Goal: Task Accomplishment & Management: Complete application form

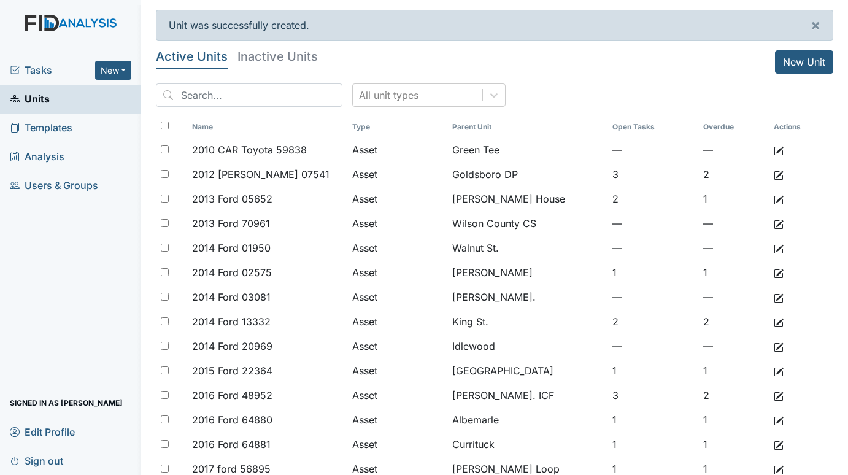
click at [36, 63] on span "Tasks" at bounding box center [52, 70] width 85 height 15
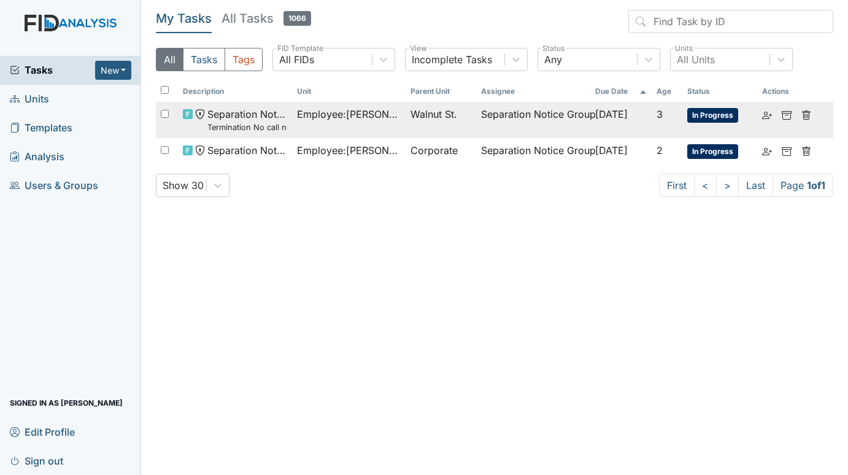
click at [425, 113] on span "Walnut St." at bounding box center [434, 114] width 47 height 15
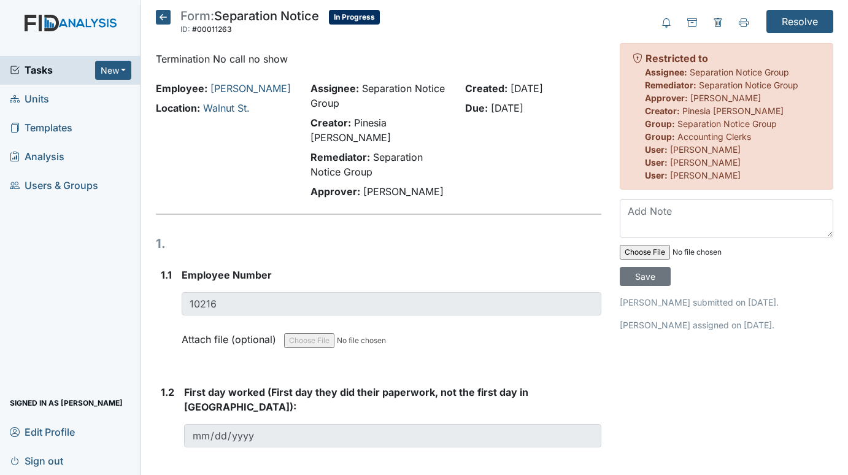
click at [30, 66] on span "Tasks" at bounding box center [52, 70] width 85 height 15
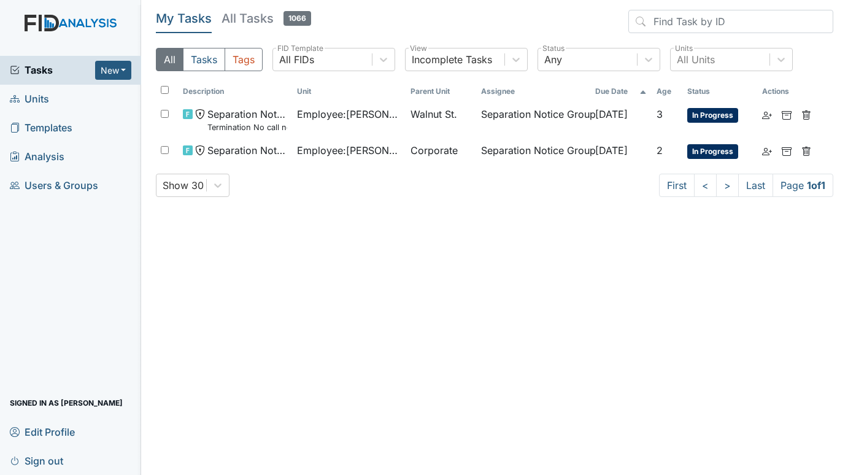
click at [34, 104] on span "Units" at bounding box center [29, 99] width 39 height 19
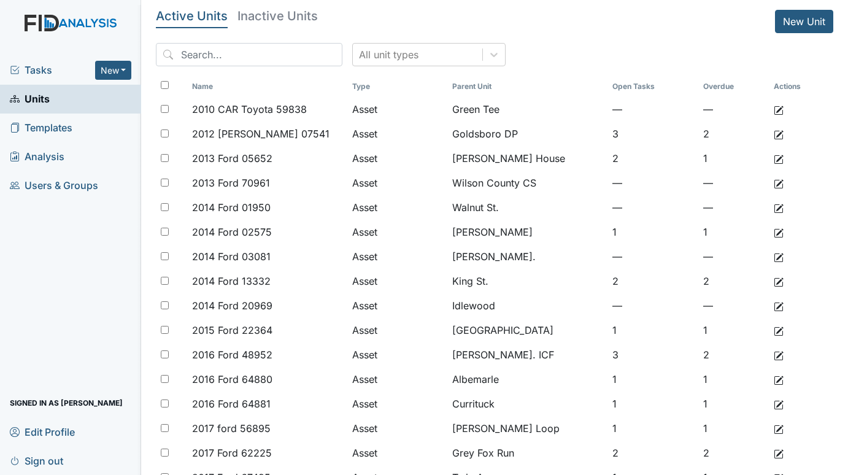
click at [33, 61] on div "Tasks New Form Inspection Document Bundle" at bounding box center [70, 70] width 141 height 29
click at [40, 66] on span "Tasks" at bounding box center [52, 70] width 85 height 15
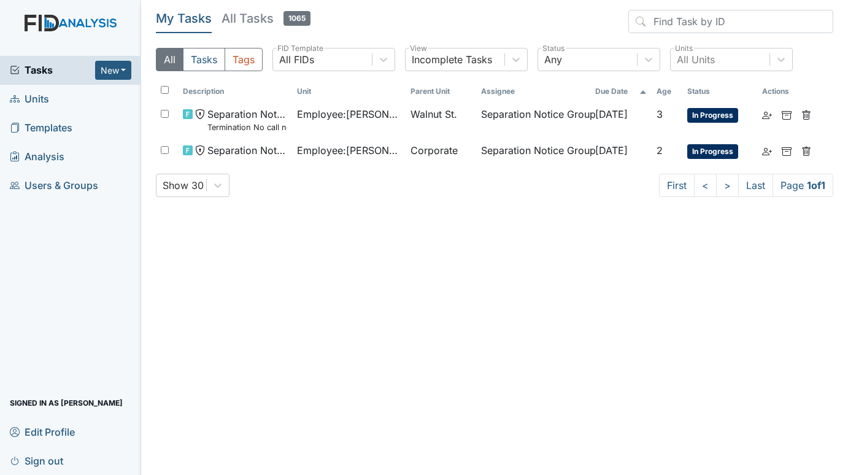
click at [40, 100] on span "Units" at bounding box center [29, 99] width 39 height 19
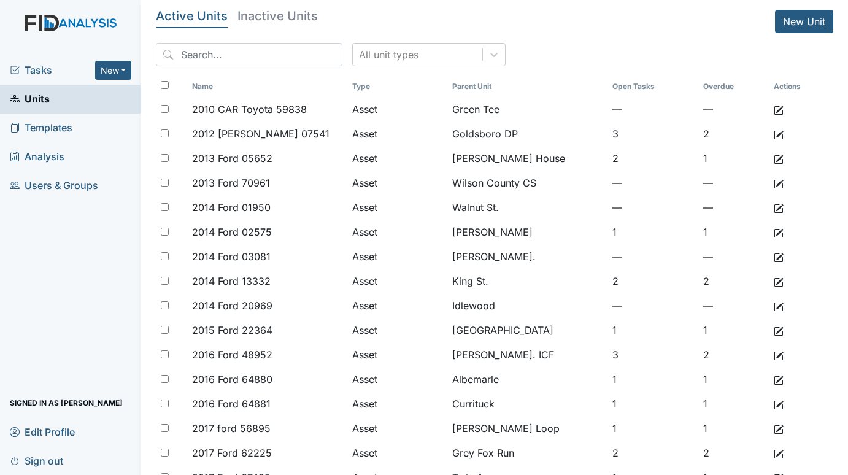
click at [276, 11] on h5 "Inactive Units" at bounding box center [278, 16] width 80 height 12
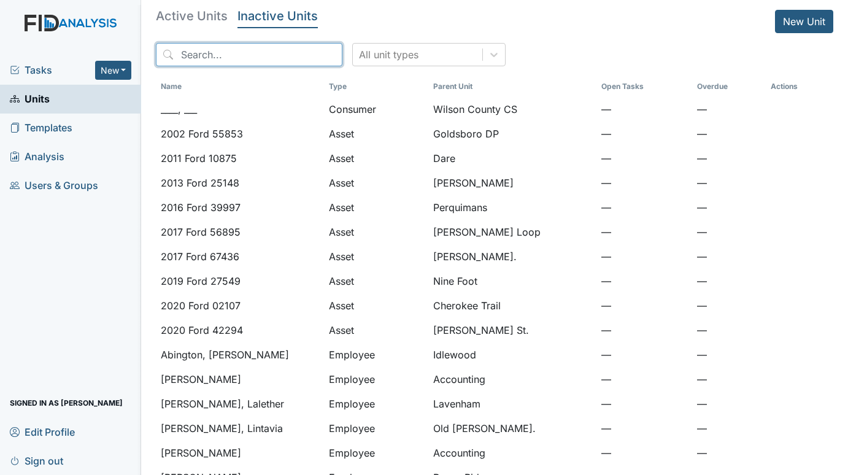
click at [225, 55] on input "search" at bounding box center [249, 54] width 187 height 23
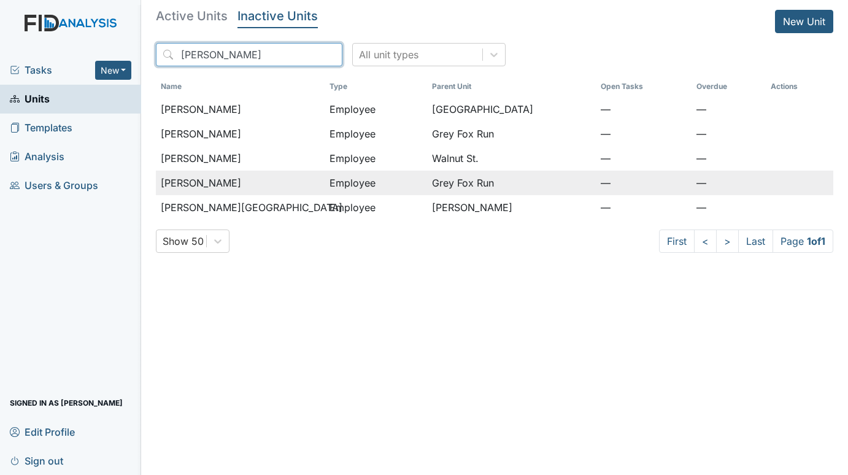
type input "thompson"
click at [255, 181] on div "[PERSON_NAME]" at bounding box center [240, 183] width 159 height 15
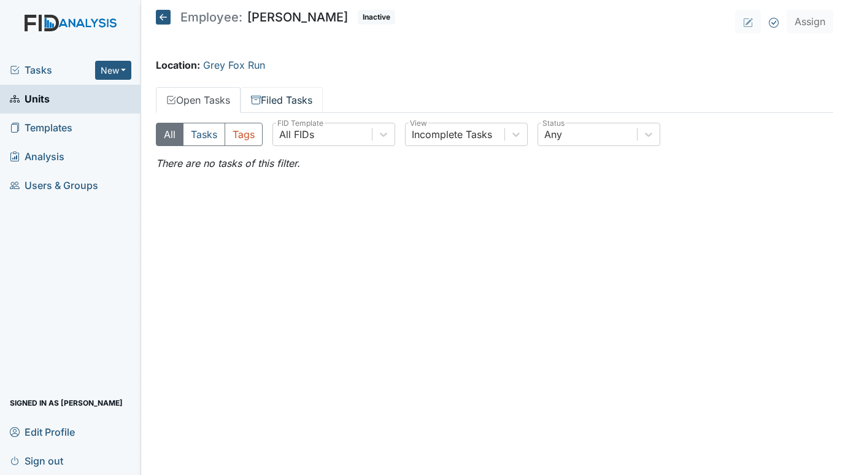
click at [287, 99] on link "Filed Tasks" at bounding box center [282, 100] width 82 height 26
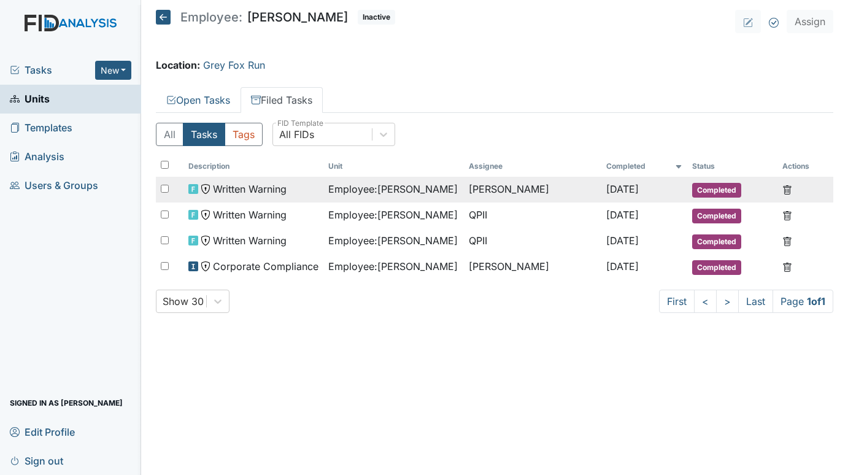
click at [356, 185] on span "Employee : [PERSON_NAME]" at bounding box center [393, 189] width 130 height 15
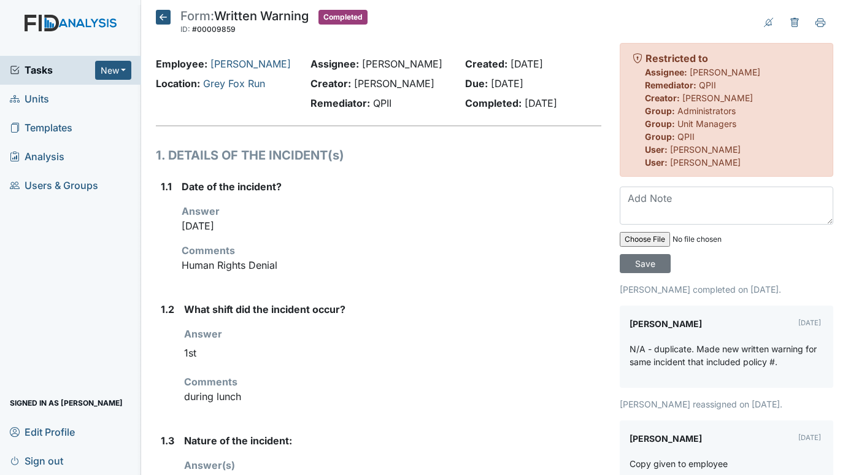
click at [165, 18] on icon at bounding box center [163, 17] width 15 height 15
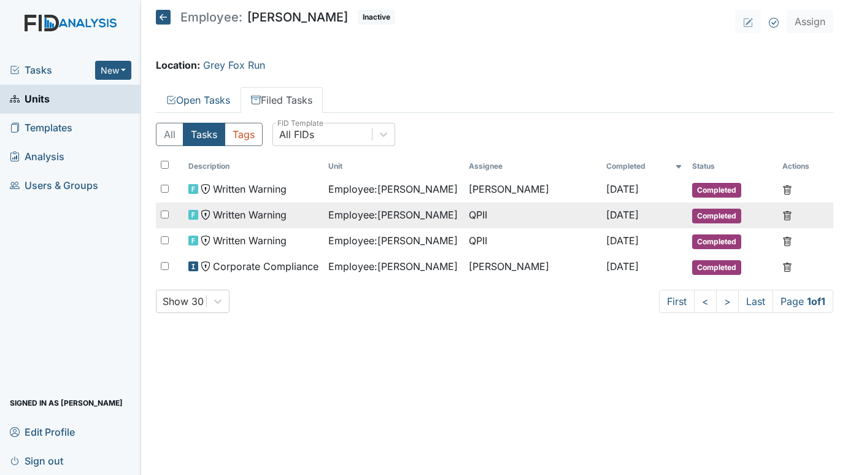
click at [239, 220] on span "Written Warning" at bounding box center [250, 214] width 74 height 15
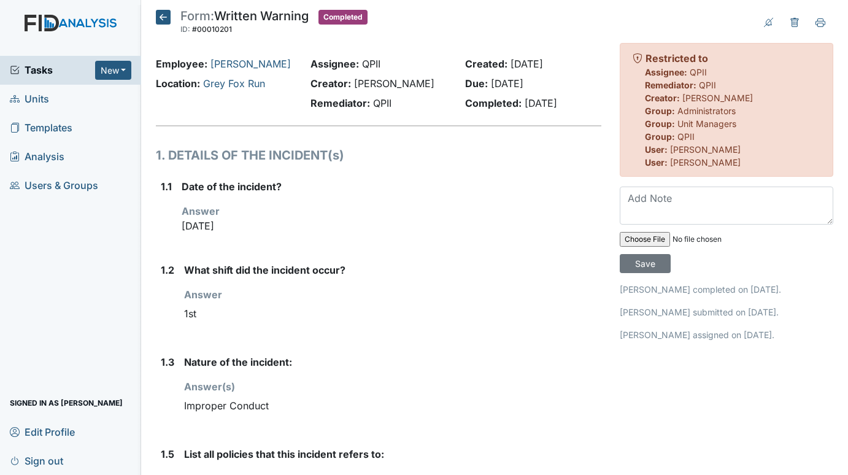
click at [41, 68] on span "Tasks" at bounding box center [52, 70] width 85 height 15
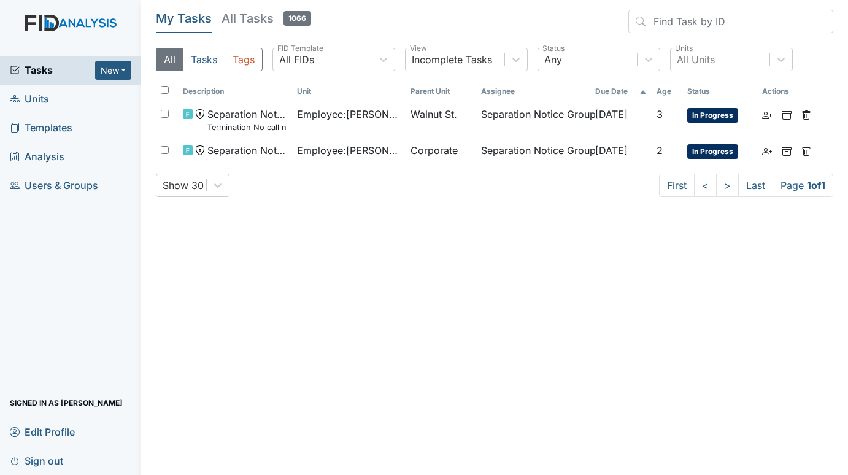
click at [32, 91] on span "Units" at bounding box center [29, 99] width 39 height 19
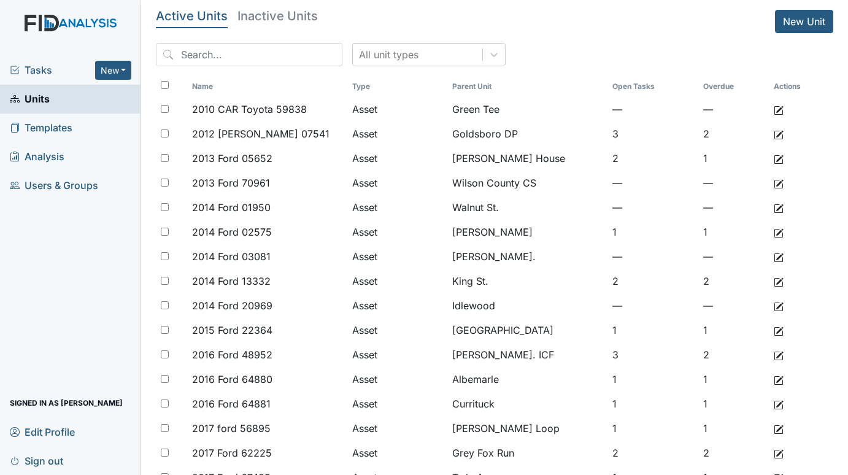
click at [37, 68] on span "Tasks" at bounding box center [52, 70] width 85 height 15
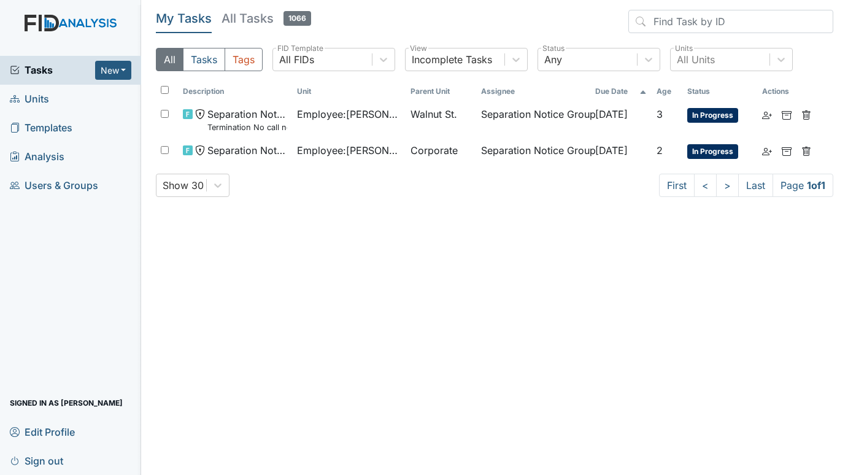
click at [40, 99] on span "Units" at bounding box center [29, 99] width 39 height 19
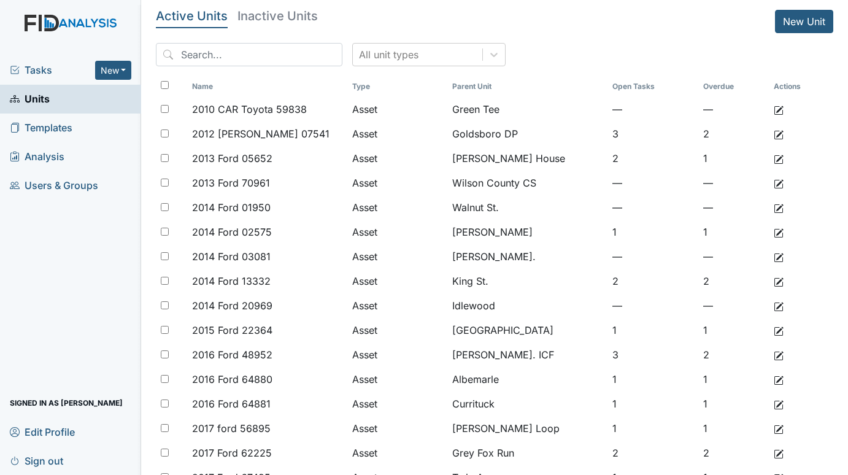
click at [31, 66] on span "Tasks" at bounding box center [52, 70] width 85 height 15
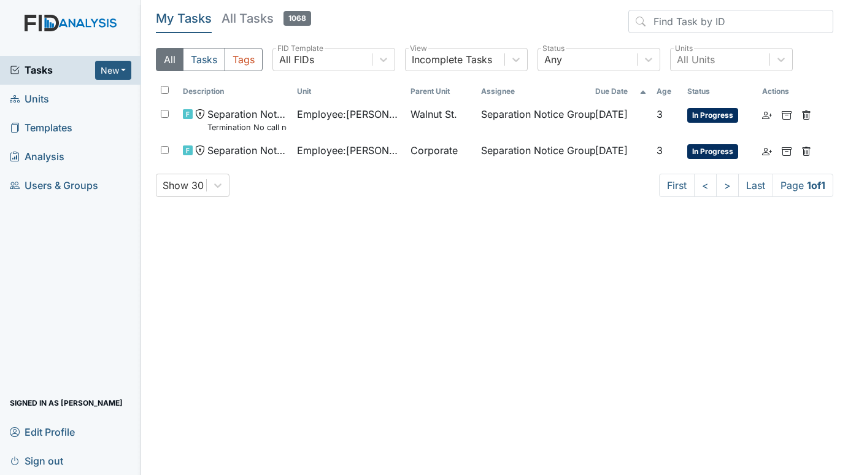
click at [41, 98] on span "Units" at bounding box center [29, 99] width 39 height 19
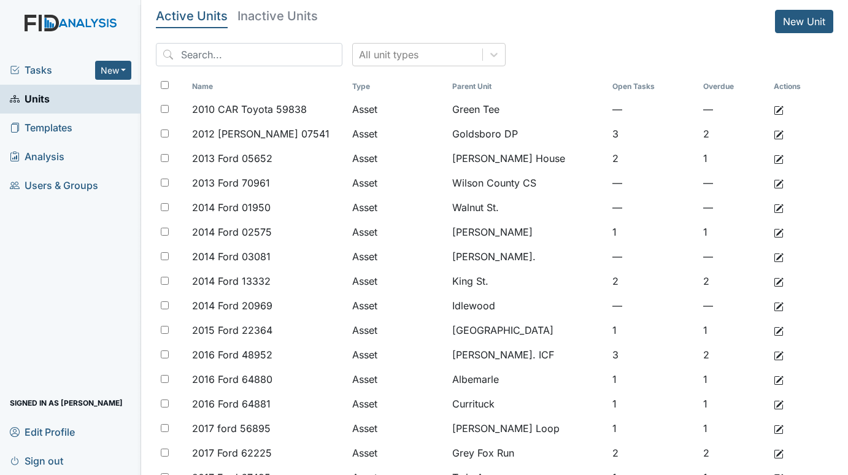
click at [45, 68] on span "Tasks" at bounding box center [52, 70] width 85 height 15
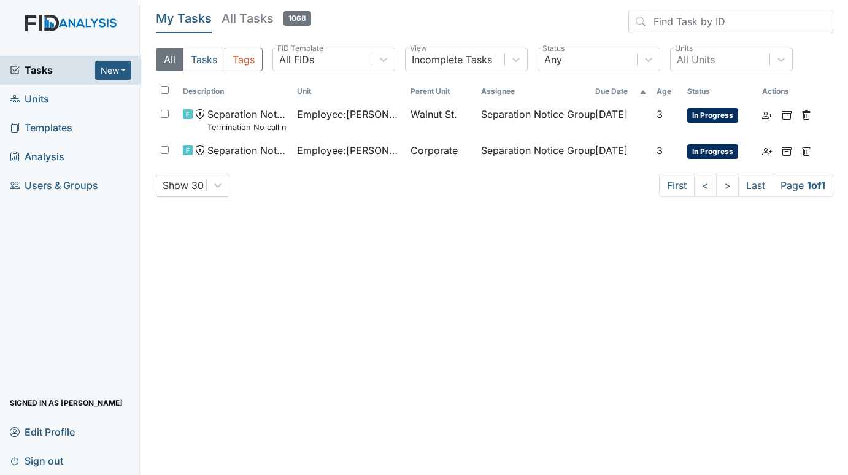
click at [26, 90] on span "Units" at bounding box center [29, 99] width 39 height 19
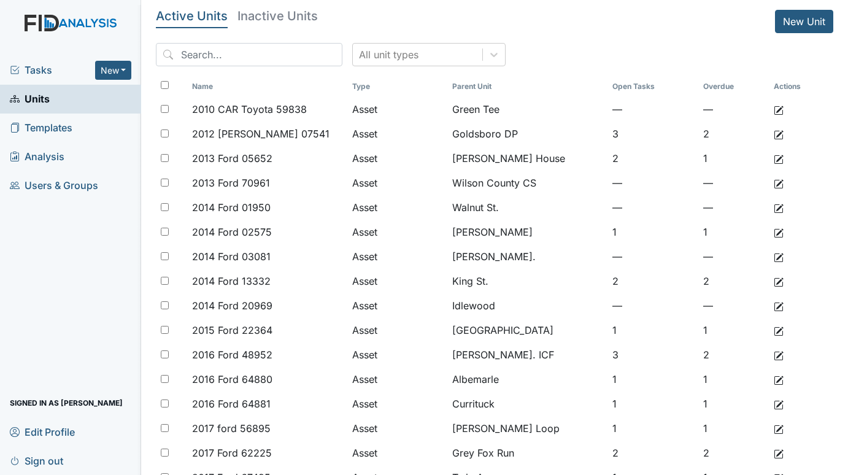
click at [50, 66] on span "Tasks" at bounding box center [52, 70] width 85 height 15
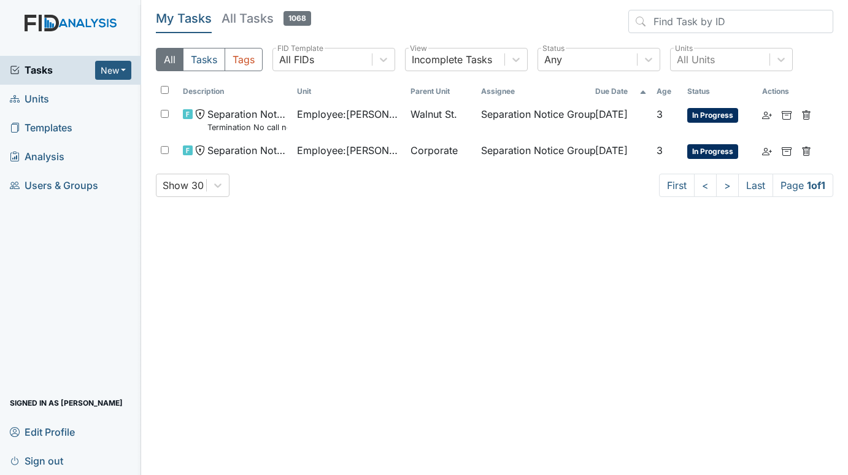
click at [34, 98] on span "Units" at bounding box center [29, 99] width 39 height 19
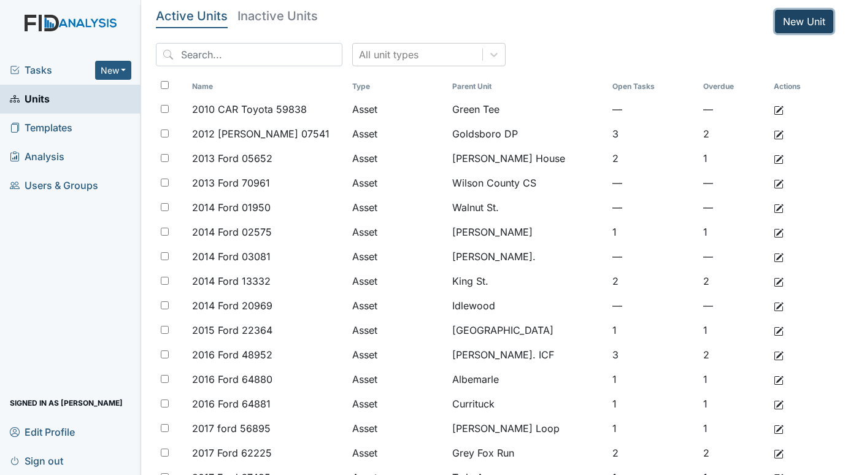
click at [780, 20] on link "New Unit" at bounding box center [804, 21] width 58 height 23
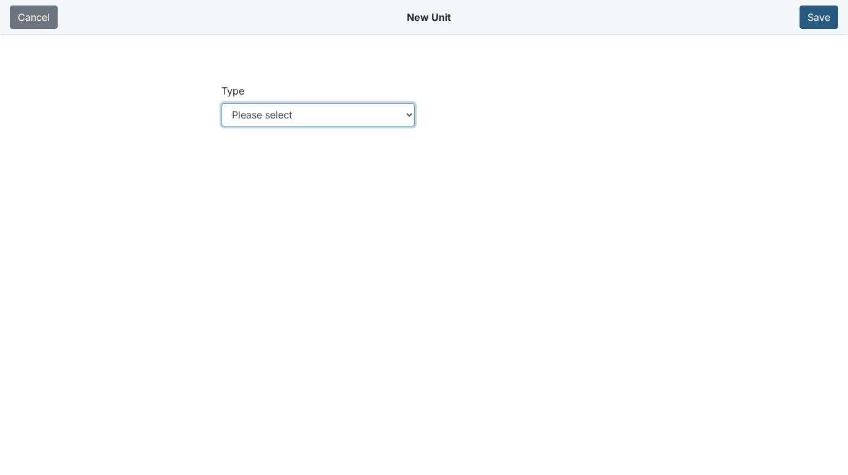
click at [409, 117] on select "Please select Location Location: Employee Location: Consumer Location: Asset Lo…" at bounding box center [319, 114] width 194 height 23
select select "c73a534c-0e54-49e9-a002-c9fa01df8b69"
click at [222, 103] on select "Please select Location Location: Employee Location: Consumer Location: Asset Lo…" at bounding box center [319, 114] width 194 height 23
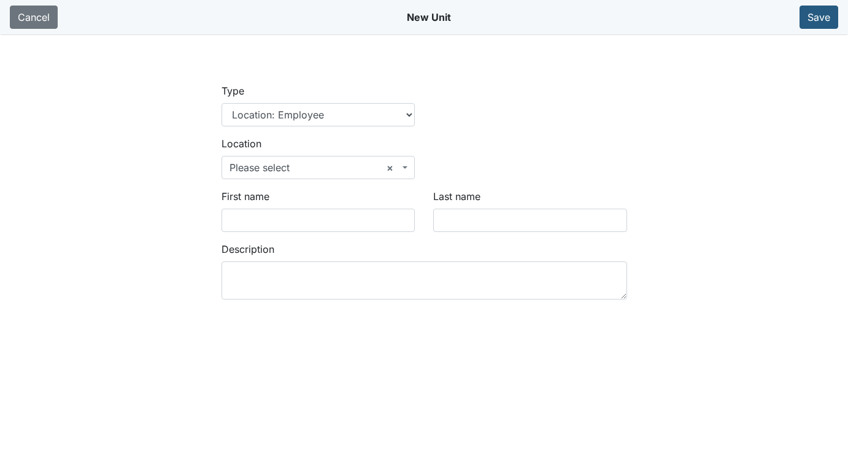
click at [412, 166] on span "× Please select" at bounding box center [319, 167] width 194 height 23
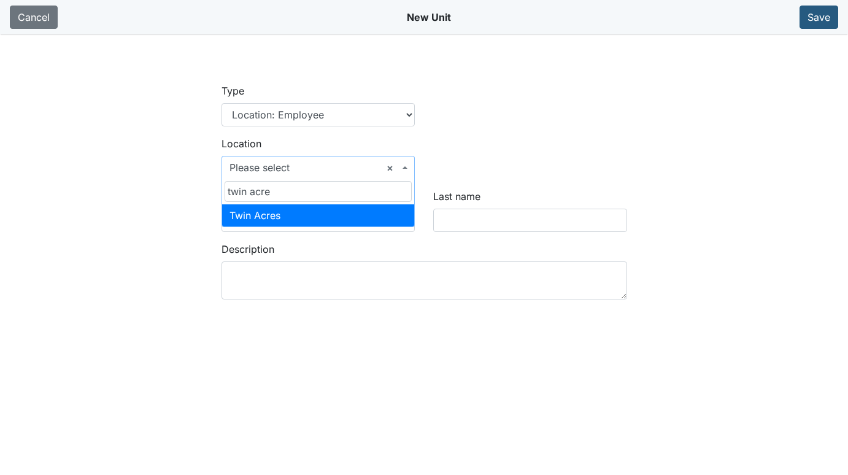
type input "twin acre"
select select "4a037b93-7813-48fb-a406-267d31b1a412"
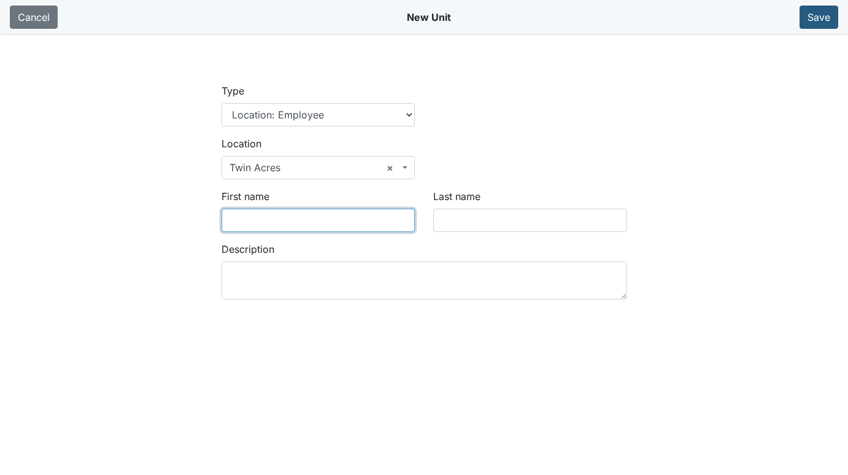
drag, startPoint x: 303, startPoint y: 220, endPoint x: 309, endPoint y: 219, distance: 6.8
click at [303, 220] on input "First name" at bounding box center [319, 220] width 194 height 23
type input "Rhianna"
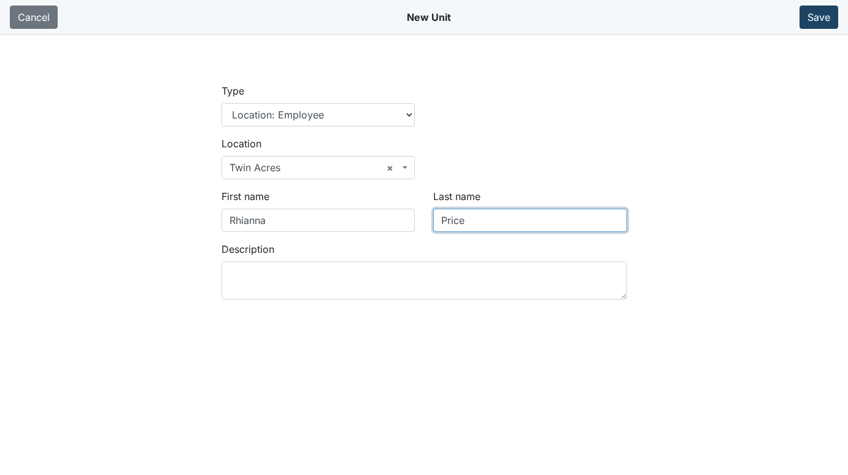
type input "Price"
click at [817, 20] on button "Save" at bounding box center [819, 17] width 39 height 23
